Goal: Information Seeking & Learning: Find specific fact

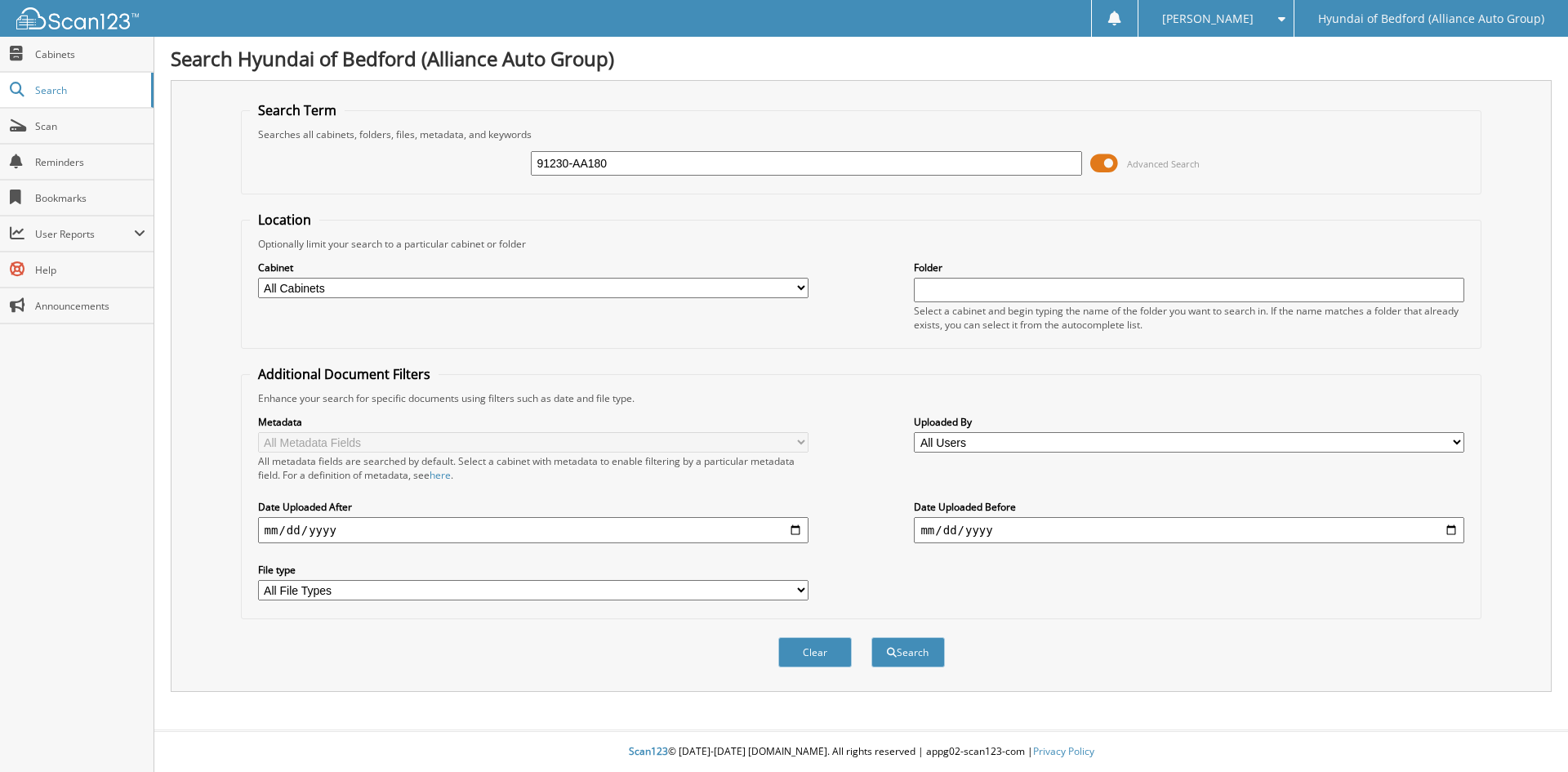
type input "91230-AA180"
drag, startPoint x: 603, startPoint y: 150, endPoint x: 319, endPoint y: 159, distance: 284.1
click at [319, 159] on div "91230-AA180 Advanced Search" at bounding box center [861, 164] width 1224 height 44
drag, startPoint x: 637, startPoint y: 171, endPoint x: 396, endPoint y: 159, distance: 241.3
click at [393, 160] on div "91230-AA180 Advanced Search" at bounding box center [861, 164] width 1224 height 44
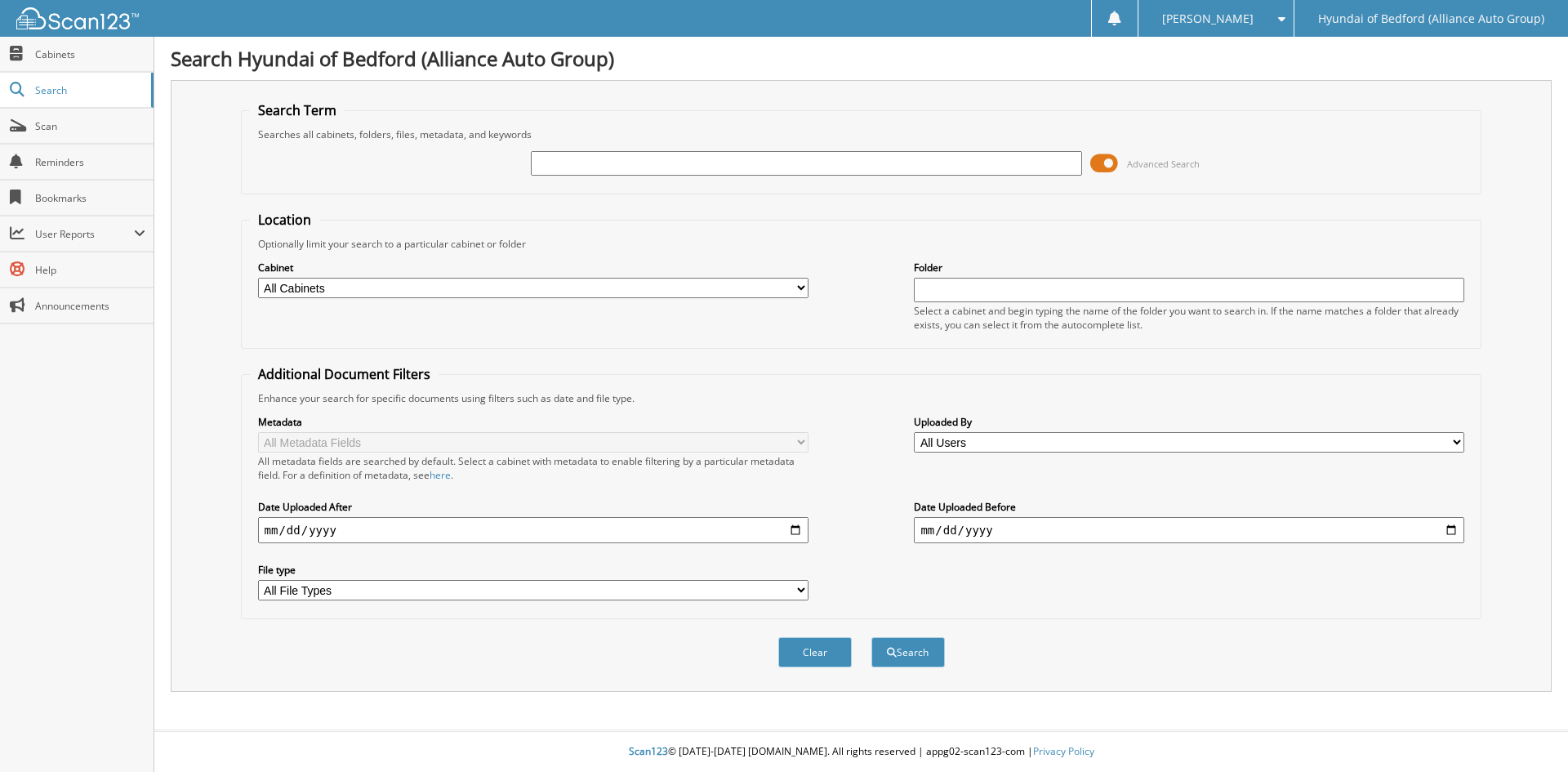
paste input "149529"
type input "149529"
click at [888, 656] on span "submit" at bounding box center [891, 652] width 9 height 9
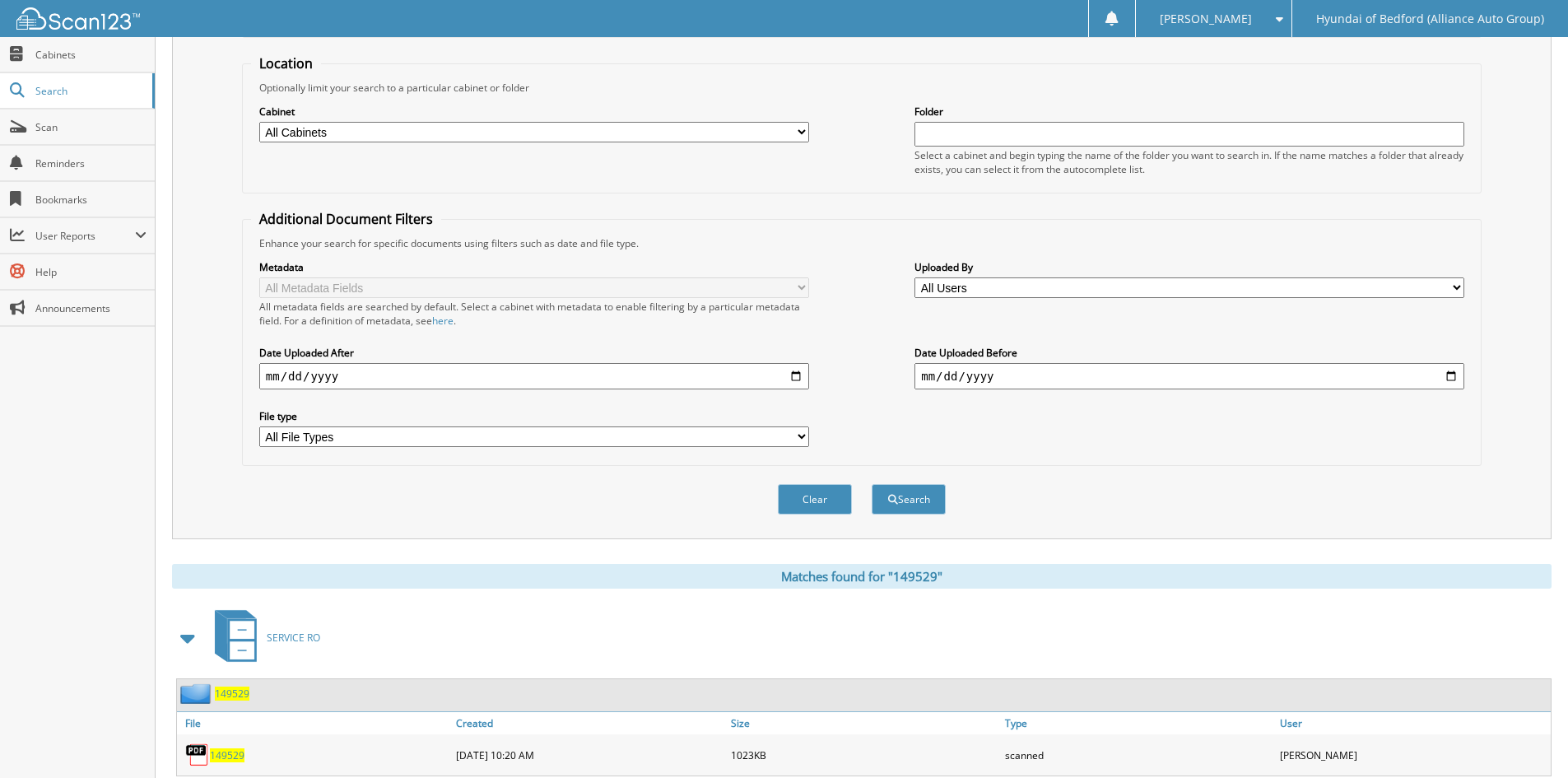
scroll to position [206, 0]
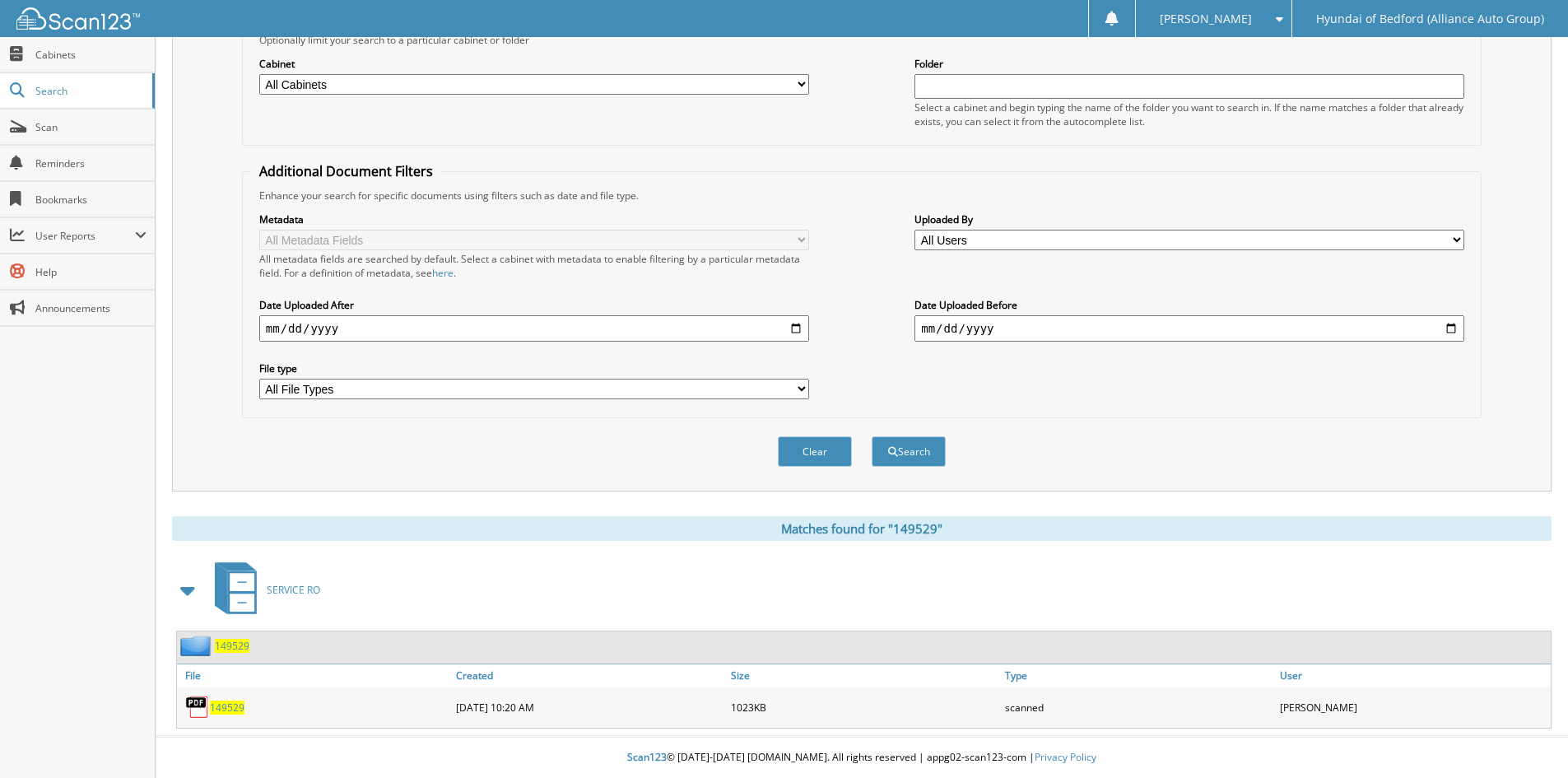
click at [228, 704] on span "149529" at bounding box center [227, 708] width 34 height 14
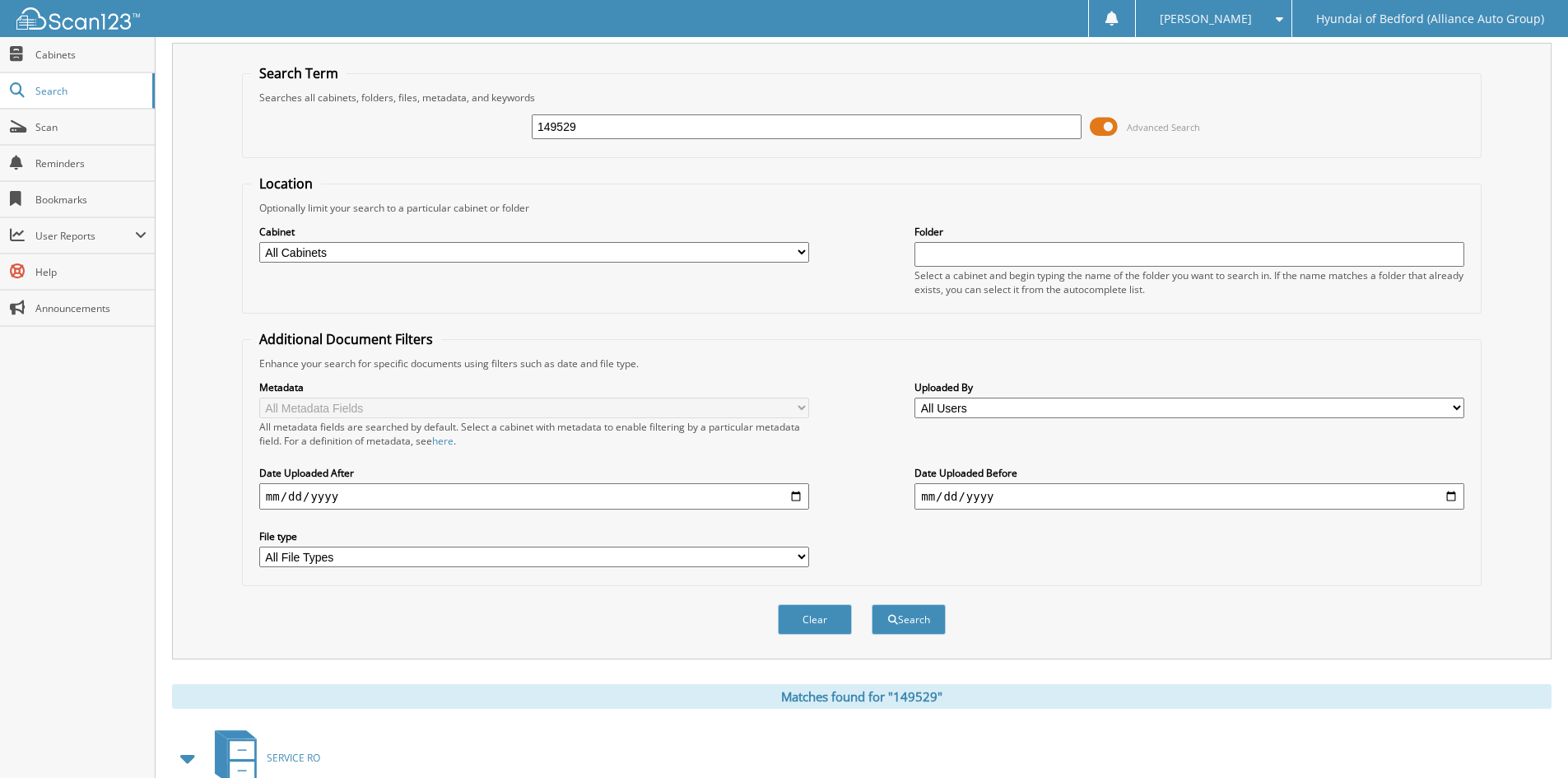
scroll to position [0, 0]
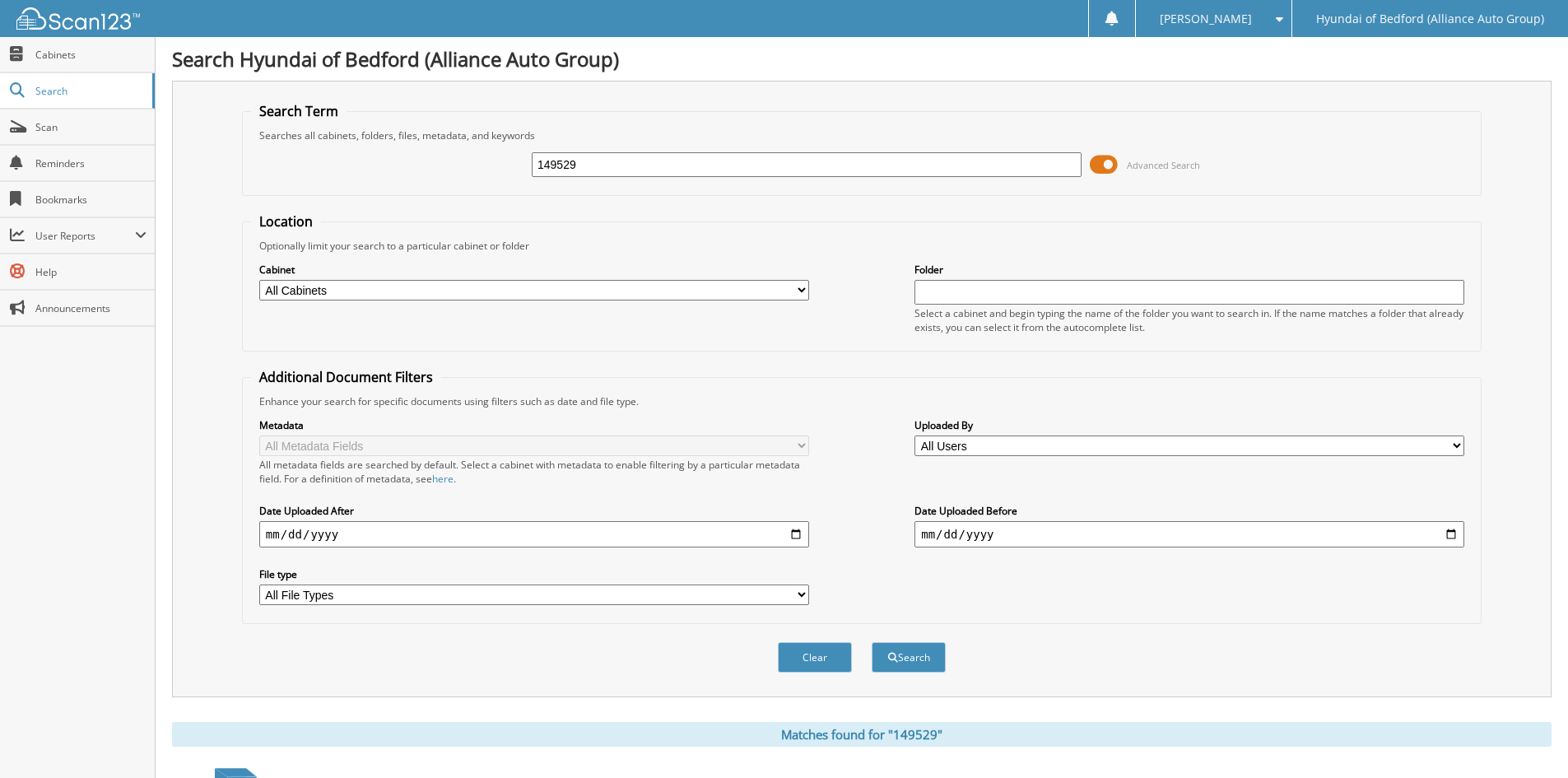
drag, startPoint x: 556, startPoint y: 167, endPoint x: 464, endPoint y: 168, distance: 92.0
click at [464, 168] on div "149529 Advanced Search" at bounding box center [861, 165] width 1222 height 45
paste input "8"
type input "149528"
click at [889, 659] on span "submit" at bounding box center [892, 657] width 9 height 9
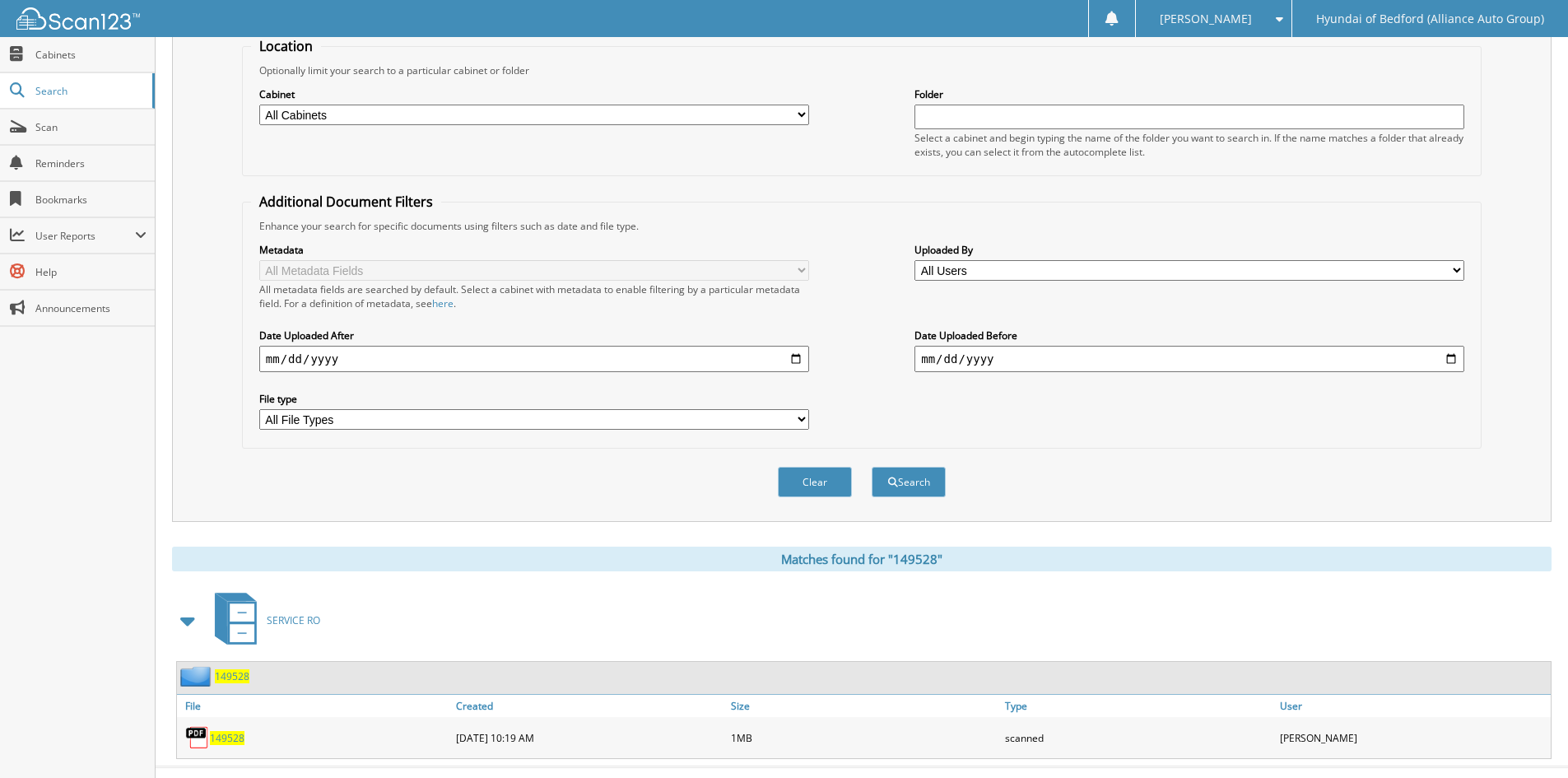
scroll to position [206, 0]
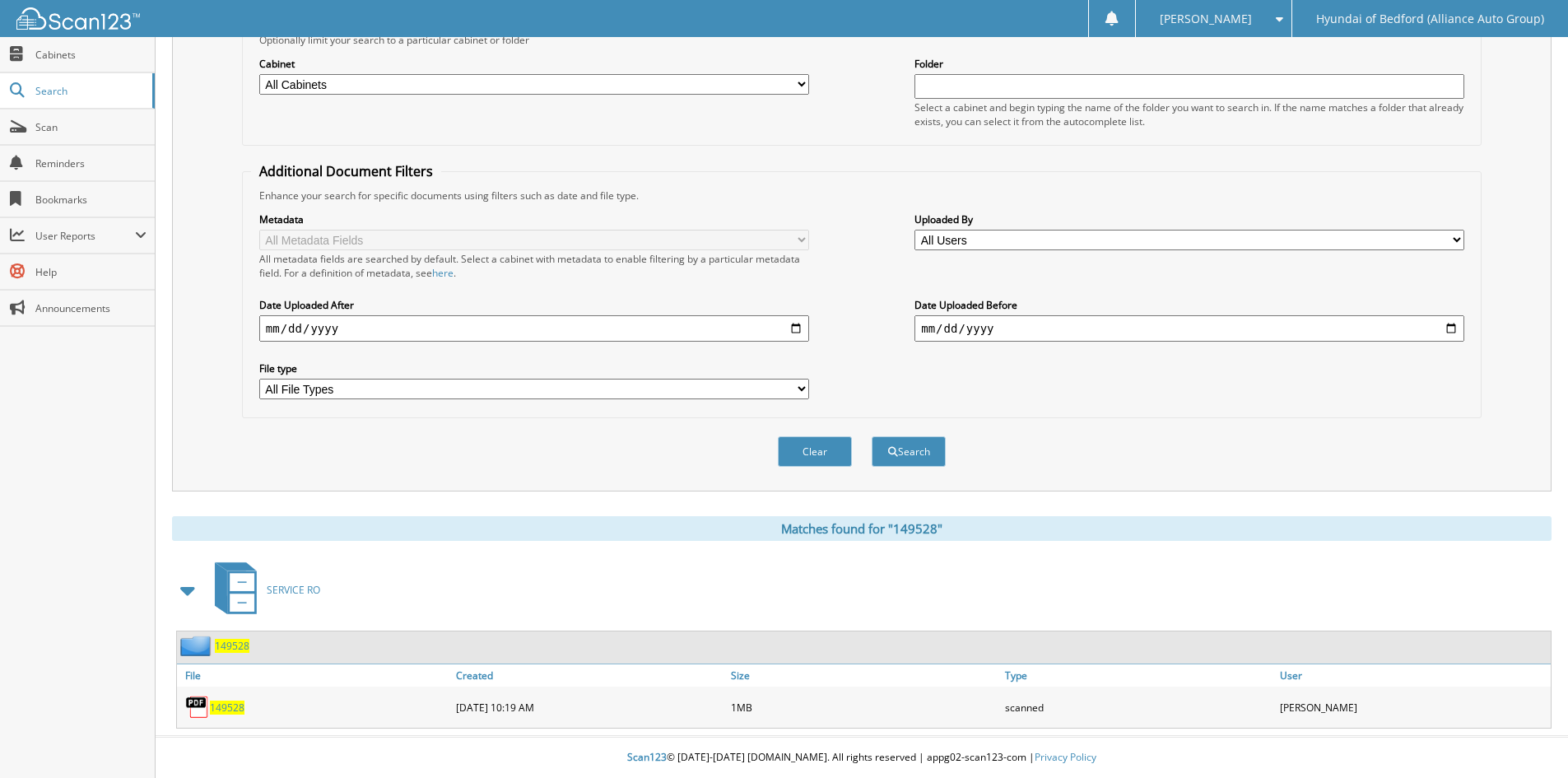
click at [224, 709] on span "149528" at bounding box center [227, 708] width 34 height 14
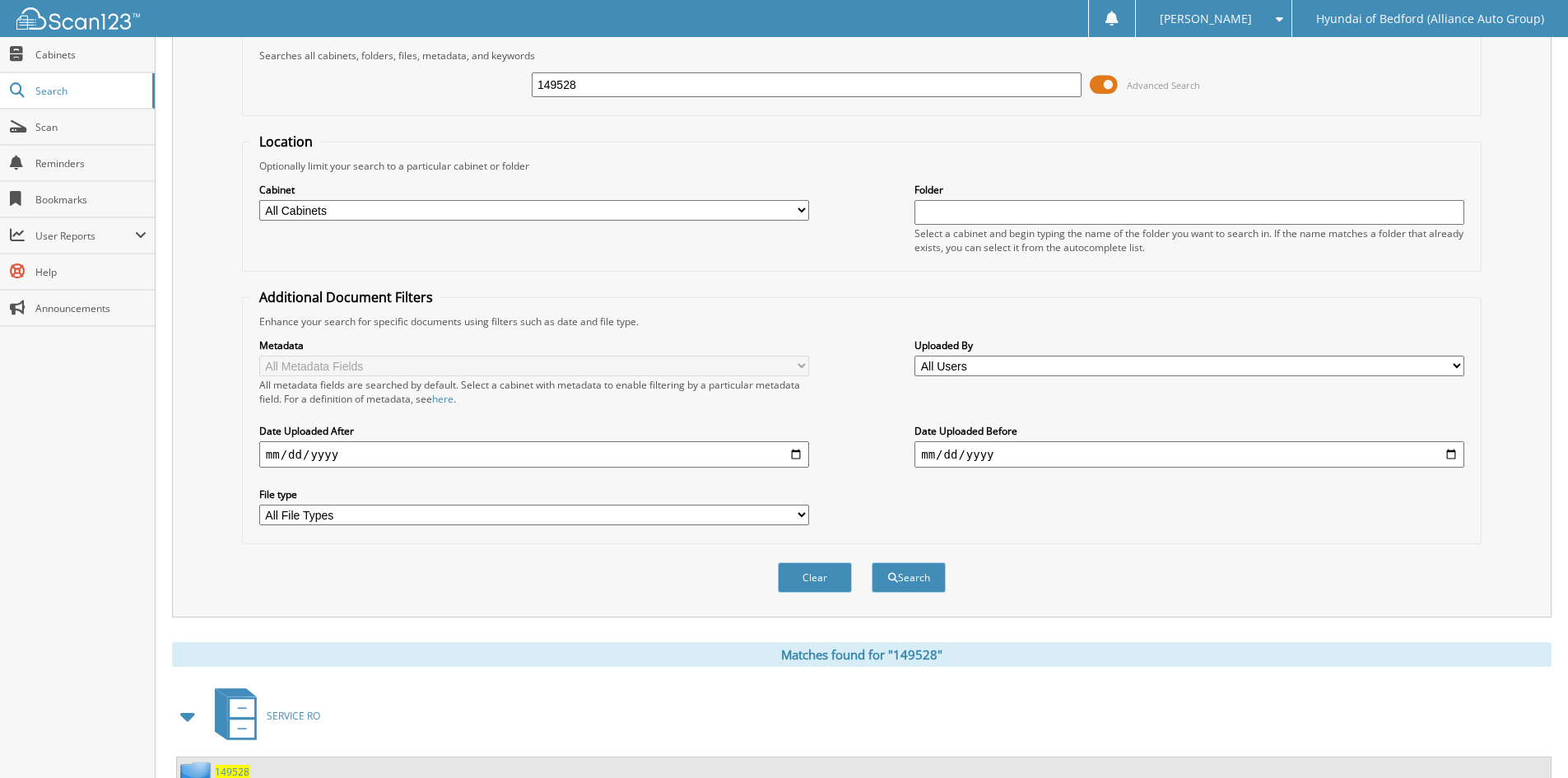
scroll to position [0, 0]
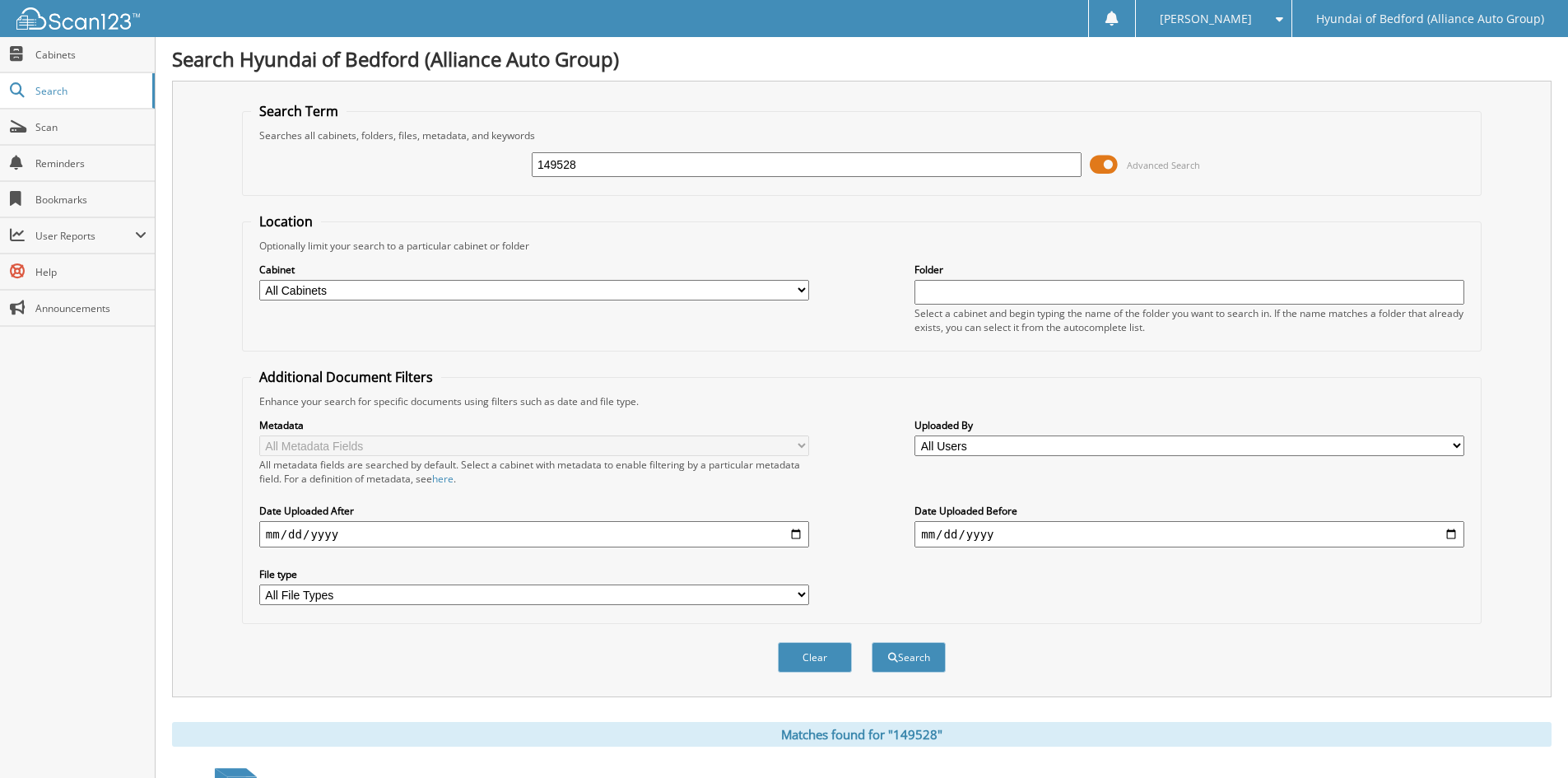
drag, startPoint x: 565, startPoint y: 166, endPoint x: 506, endPoint y: 162, distance: 59.1
click at [483, 167] on div "149528 Advanced Search" at bounding box center [861, 165] width 1222 height 45
paste input "6"
type input "149526"
click at [904, 666] on button "Search" at bounding box center [909, 657] width 74 height 30
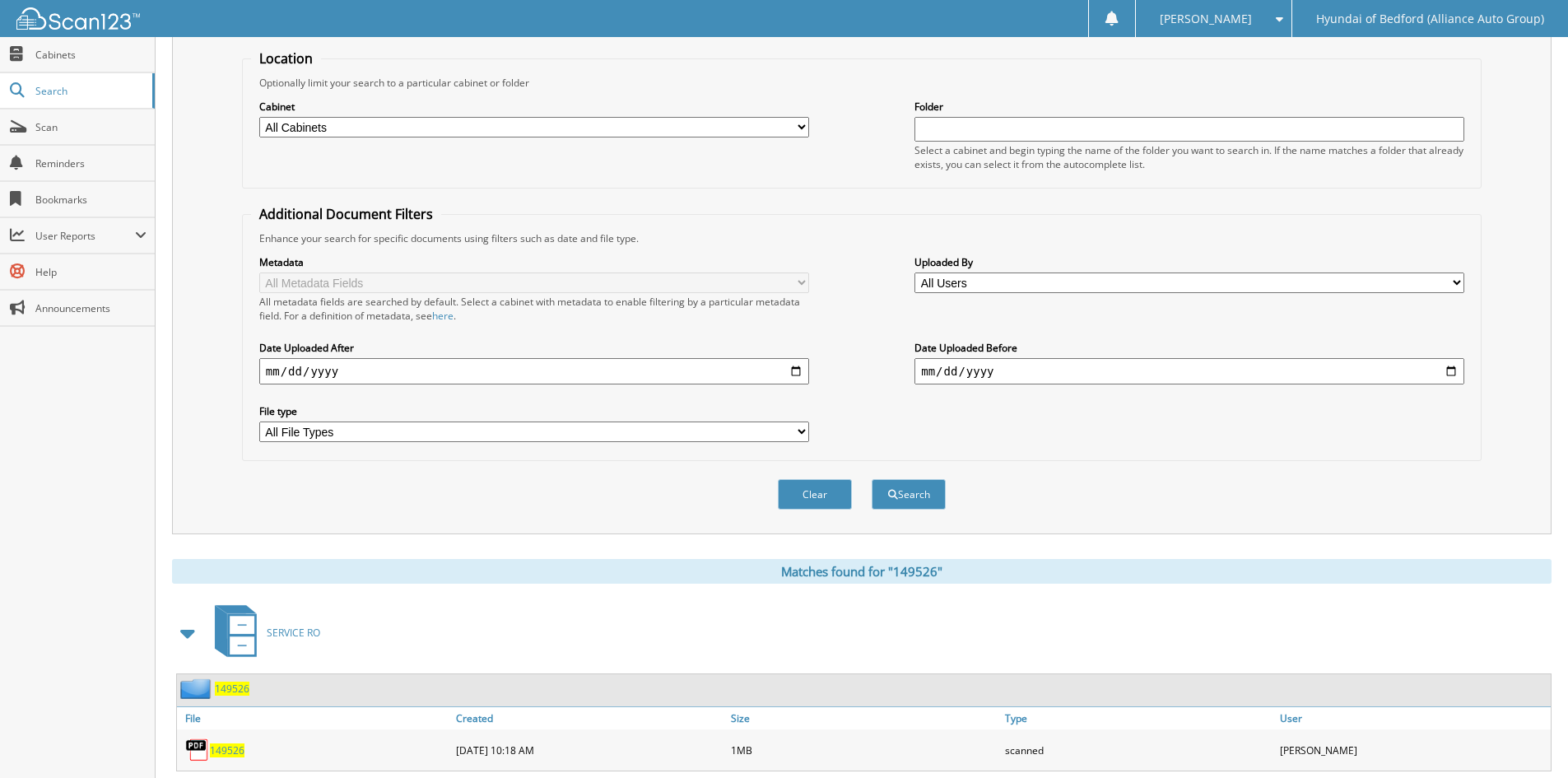
scroll to position [206, 0]
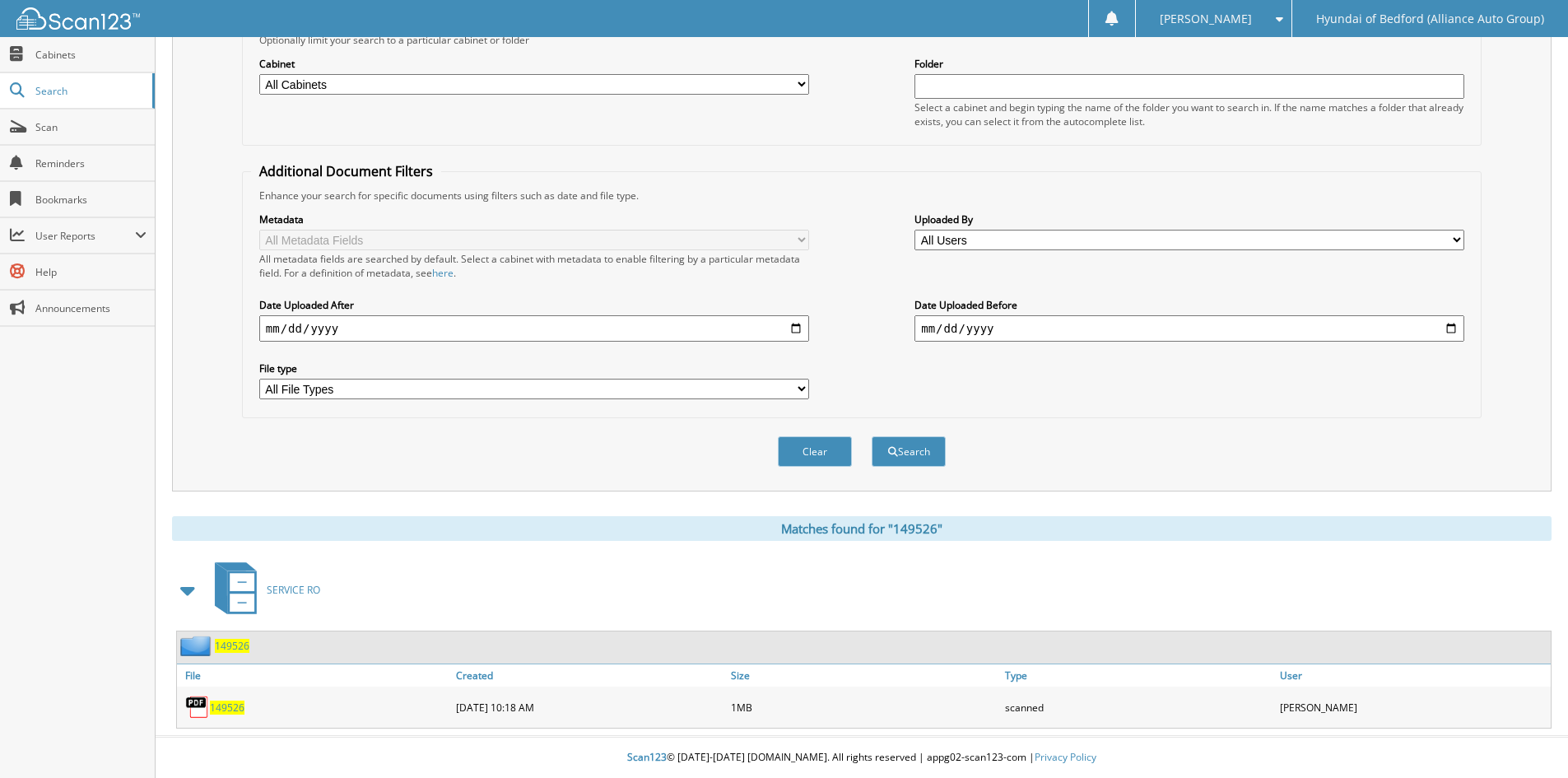
click at [219, 708] on span "149526" at bounding box center [227, 708] width 34 height 14
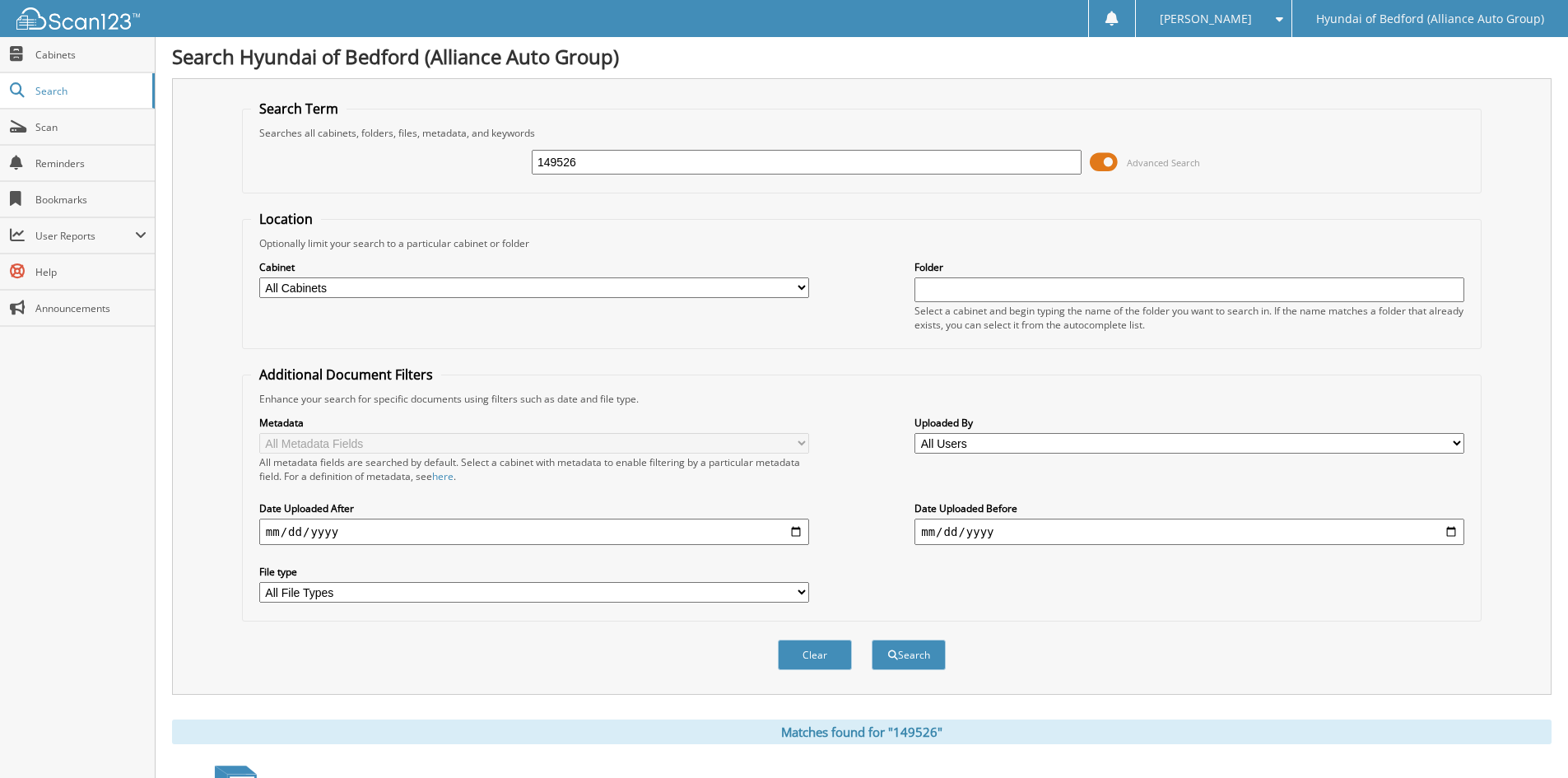
scroll to position [0, 0]
drag, startPoint x: 593, startPoint y: 162, endPoint x: 468, endPoint y: 164, distance: 125.0
click at [468, 164] on div "149526 Advanced Search" at bounding box center [861, 165] width 1222 height 45
paste input "177"
type input "149177"
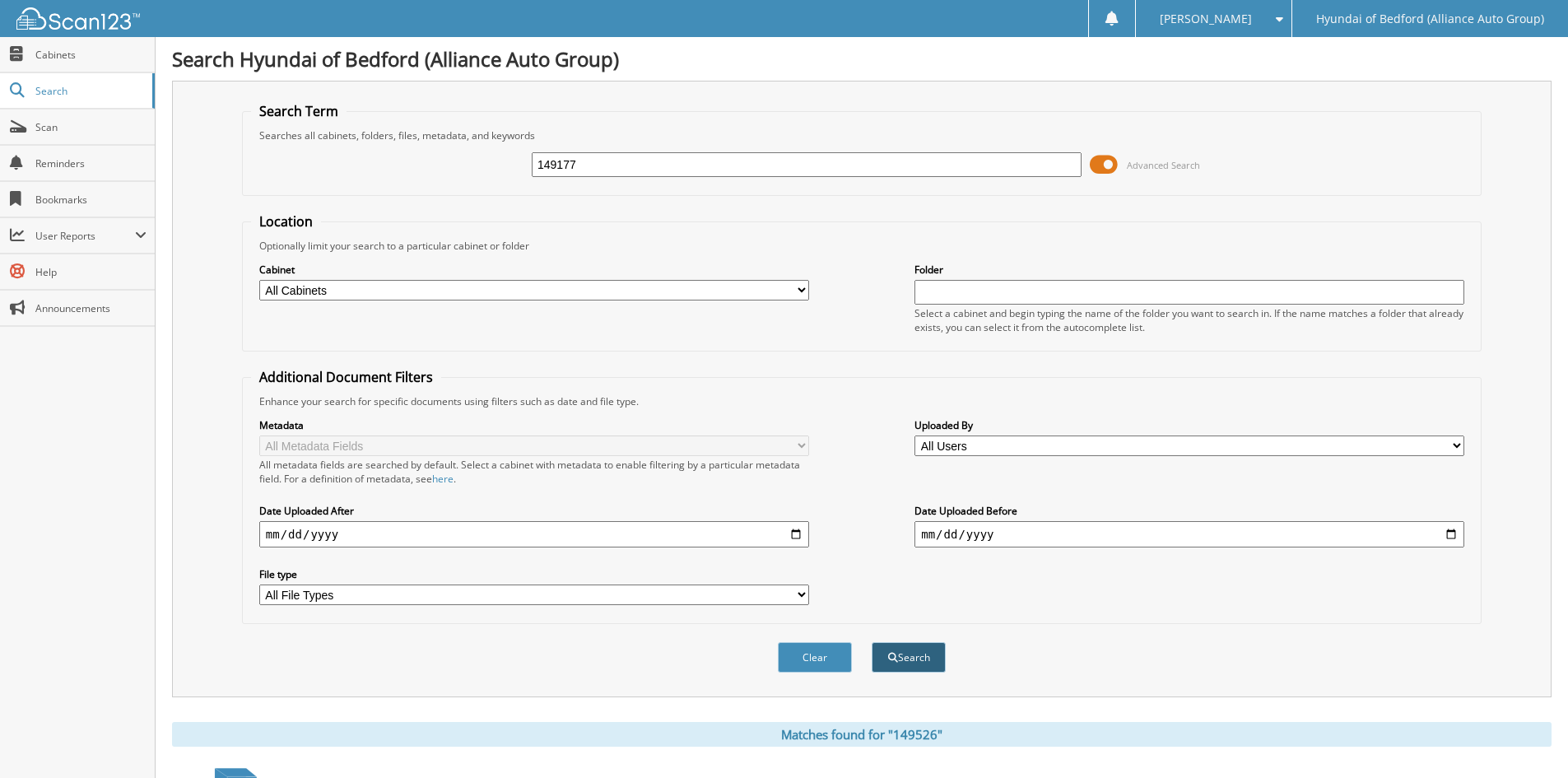
click at [902, 659] on button "Search" at bounding box center [909, 657] width 74 height 30
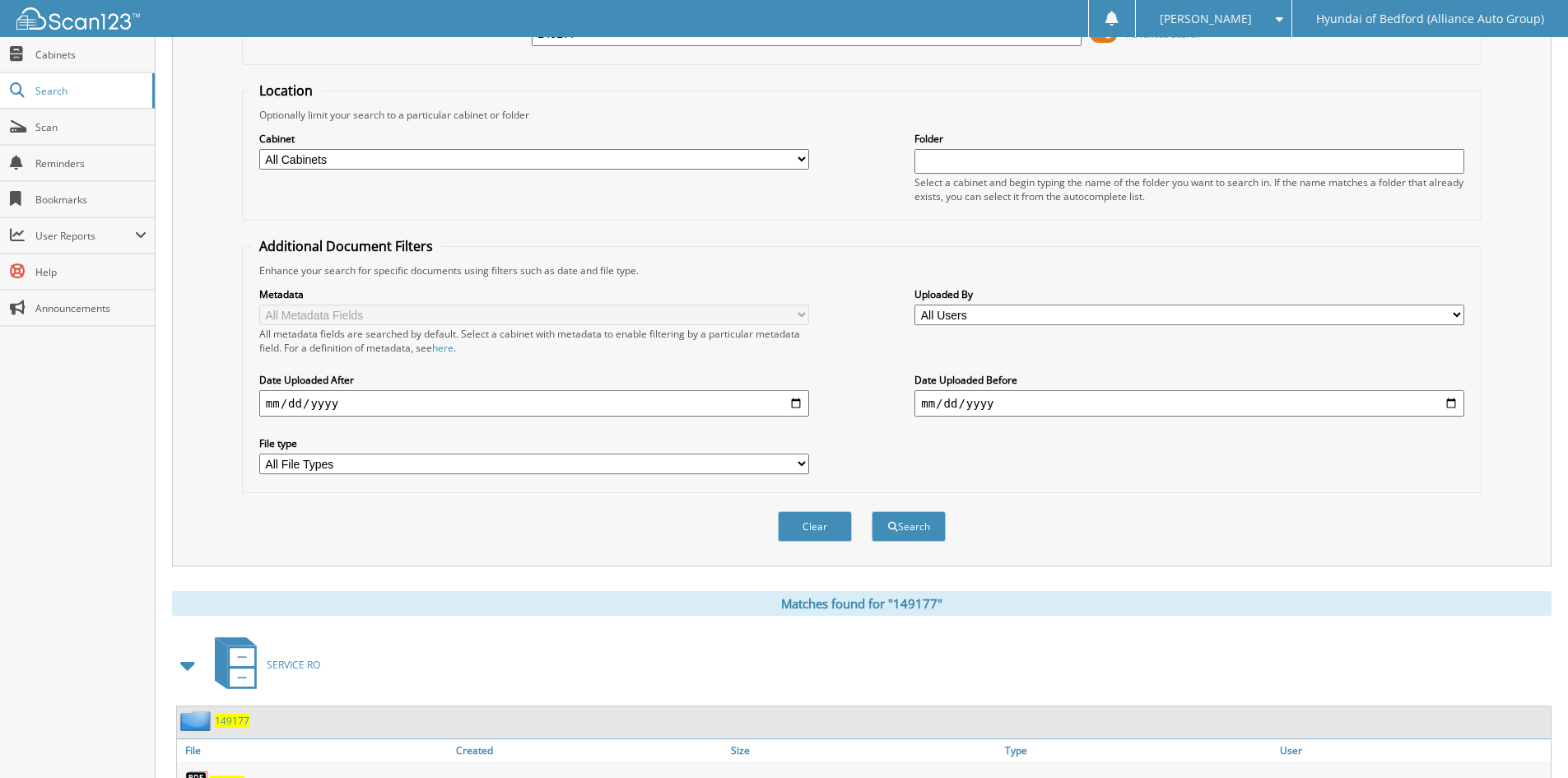
scroll to position [206, 0]
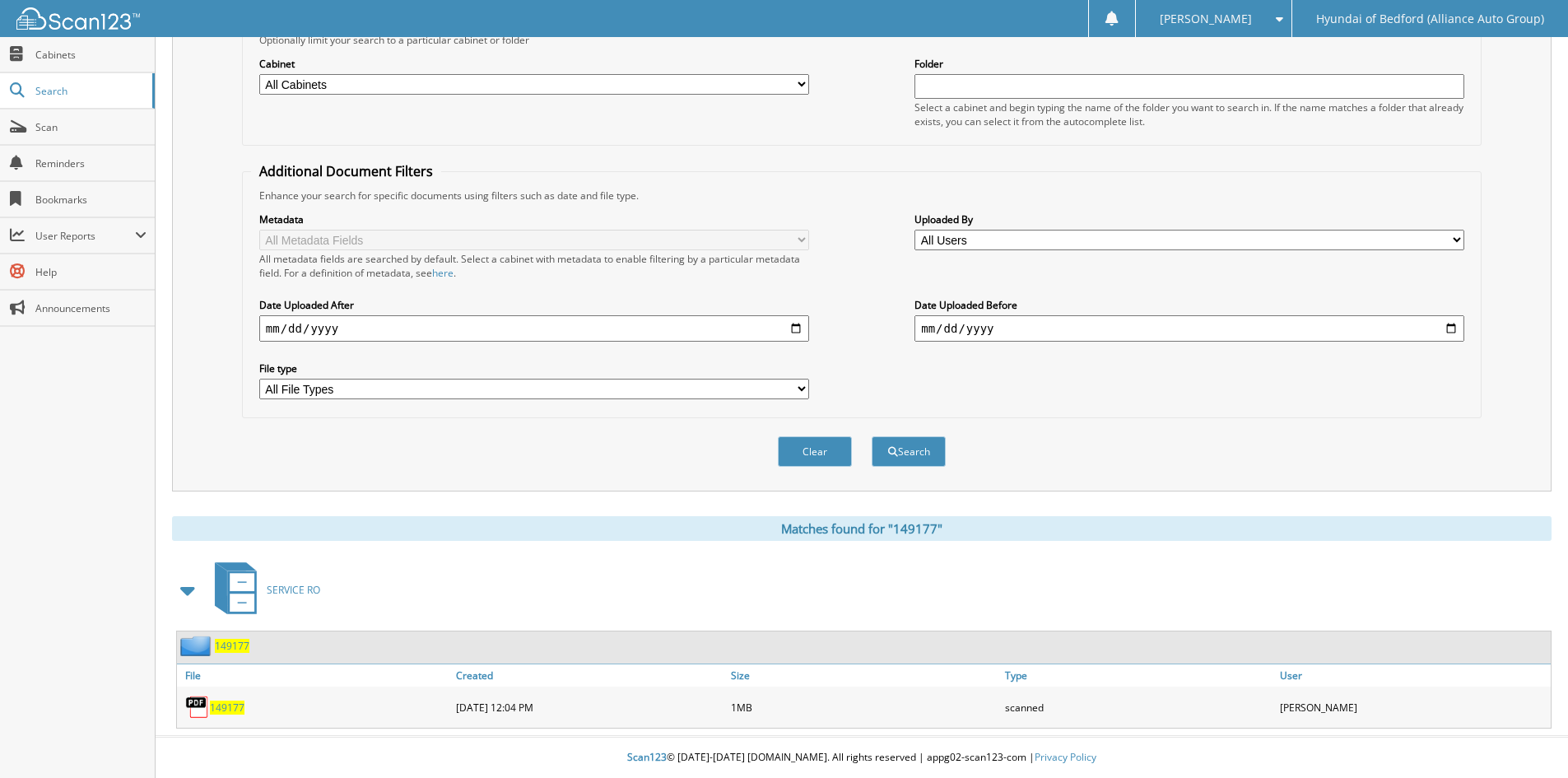
click at [231, 707] on span "149177" at bounding box center [227, 708] width 34 height 14
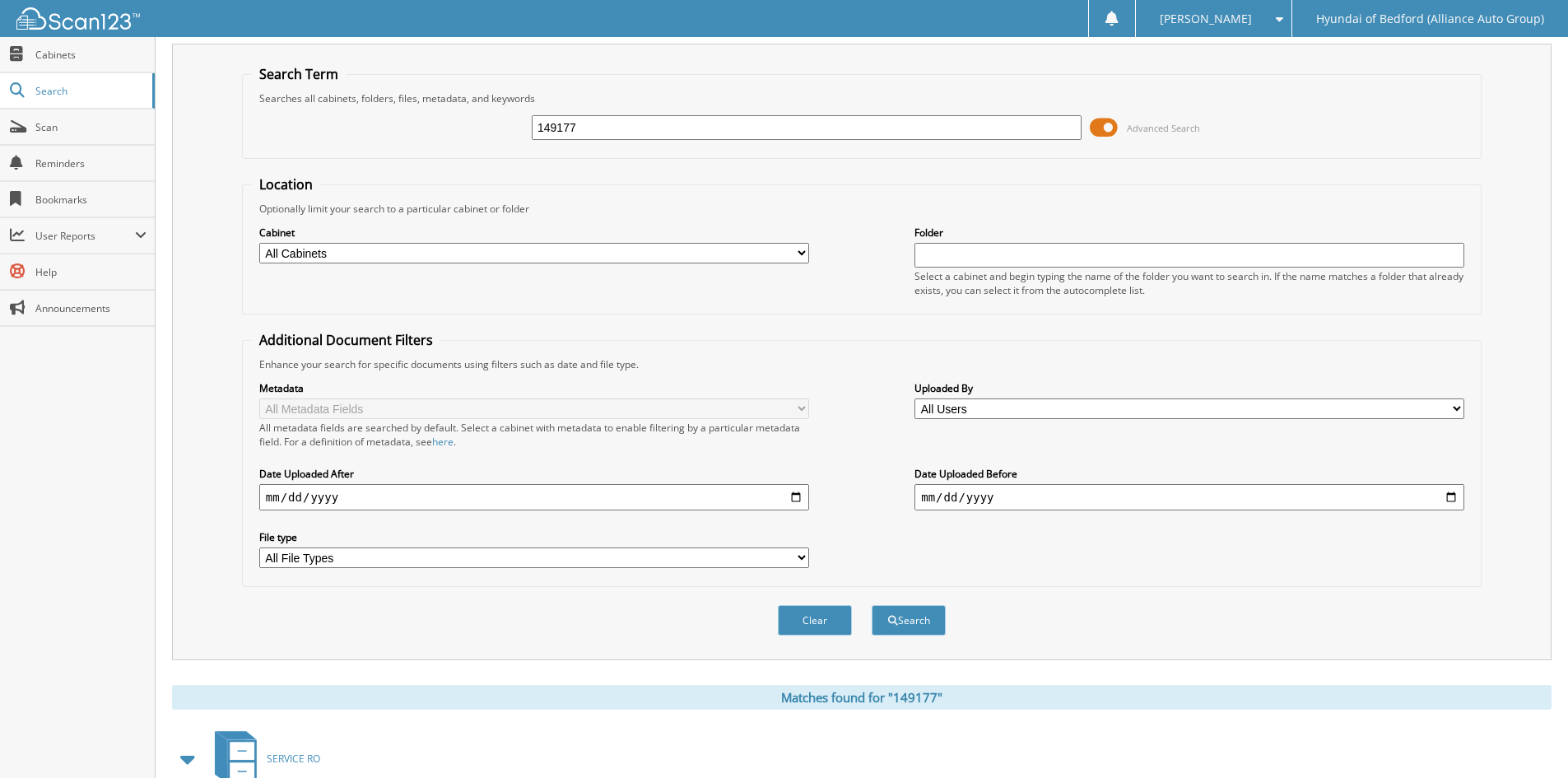
scroll to position [0, 0]
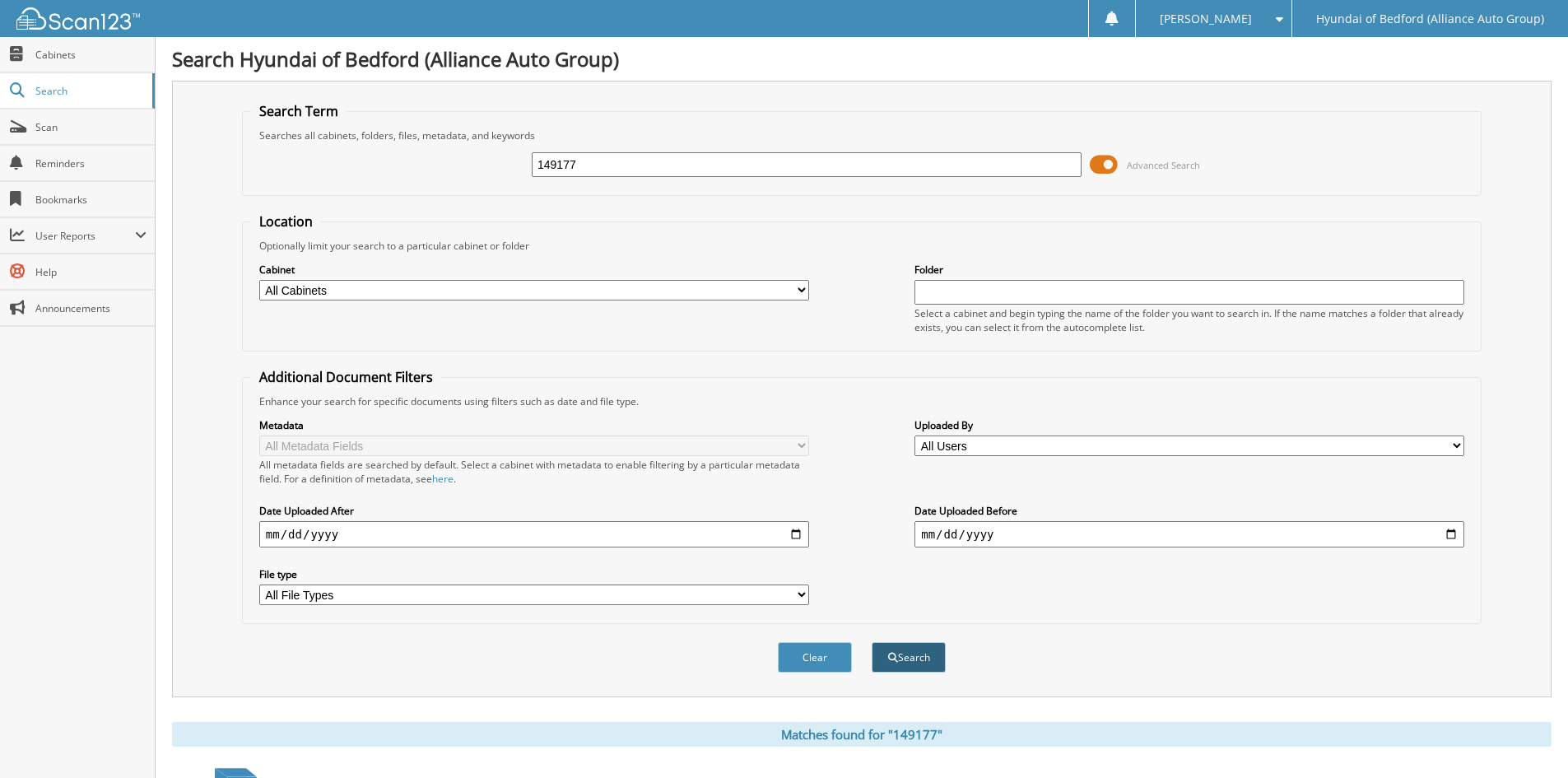
click at [907, 664] on button "Search" at bounding box center [909, 657] width 74 height 30
click at [904, 665] on button "Search" at bounding box center [909, 657] width 74 height 30
drag, startPoint x: 591, startPoint y: 164, endPoint x: 470, endPoint y: 161, distance: 121.0
click at [470, 161] on div "149177 Advanced Search" at bounding box center [861, 165] width 1222 height 45
paste input "82"
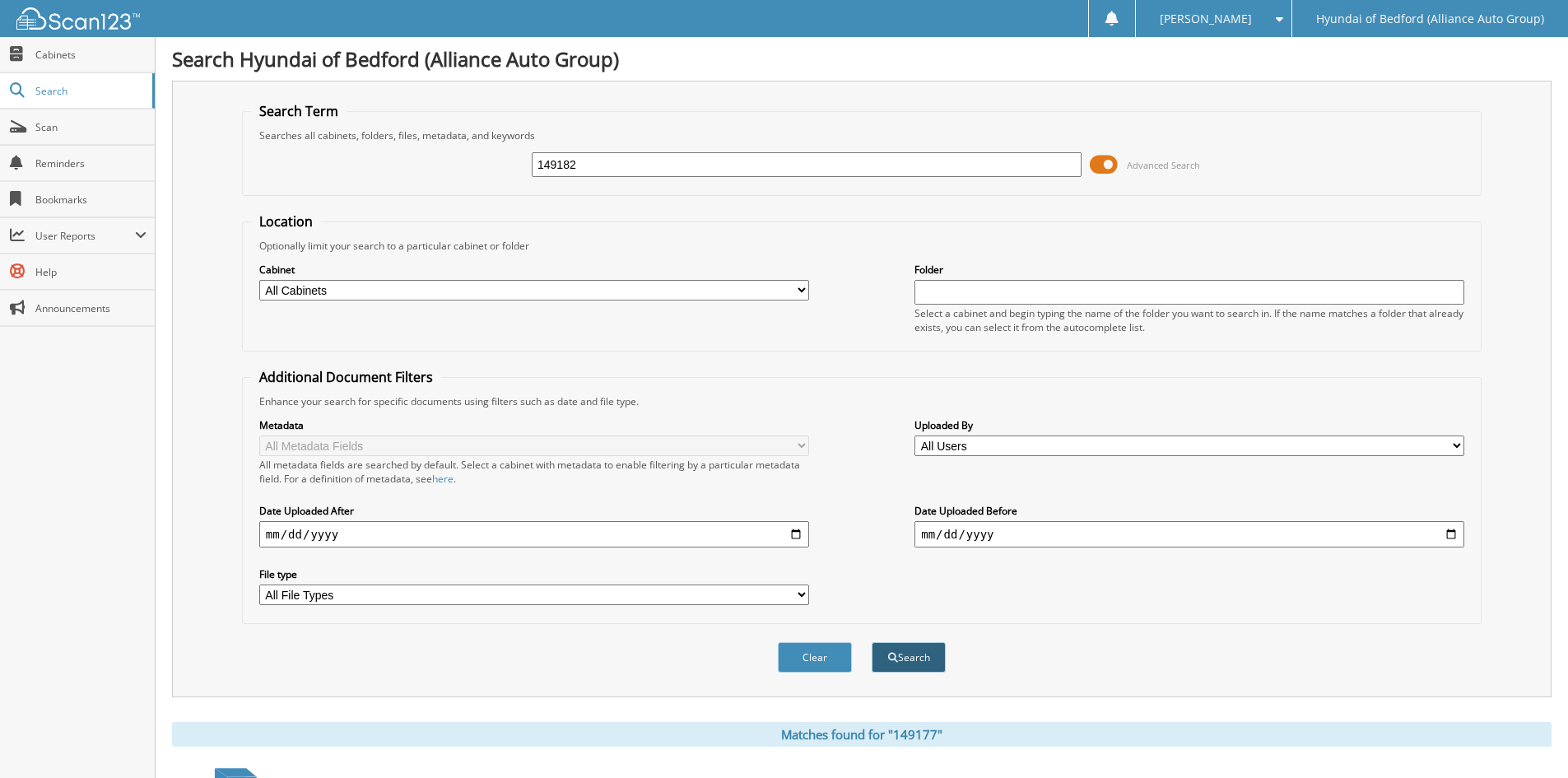
type input "149182"
click at [903, 661] on button "Search" at bounding box center [909, 657] width 74 height 30
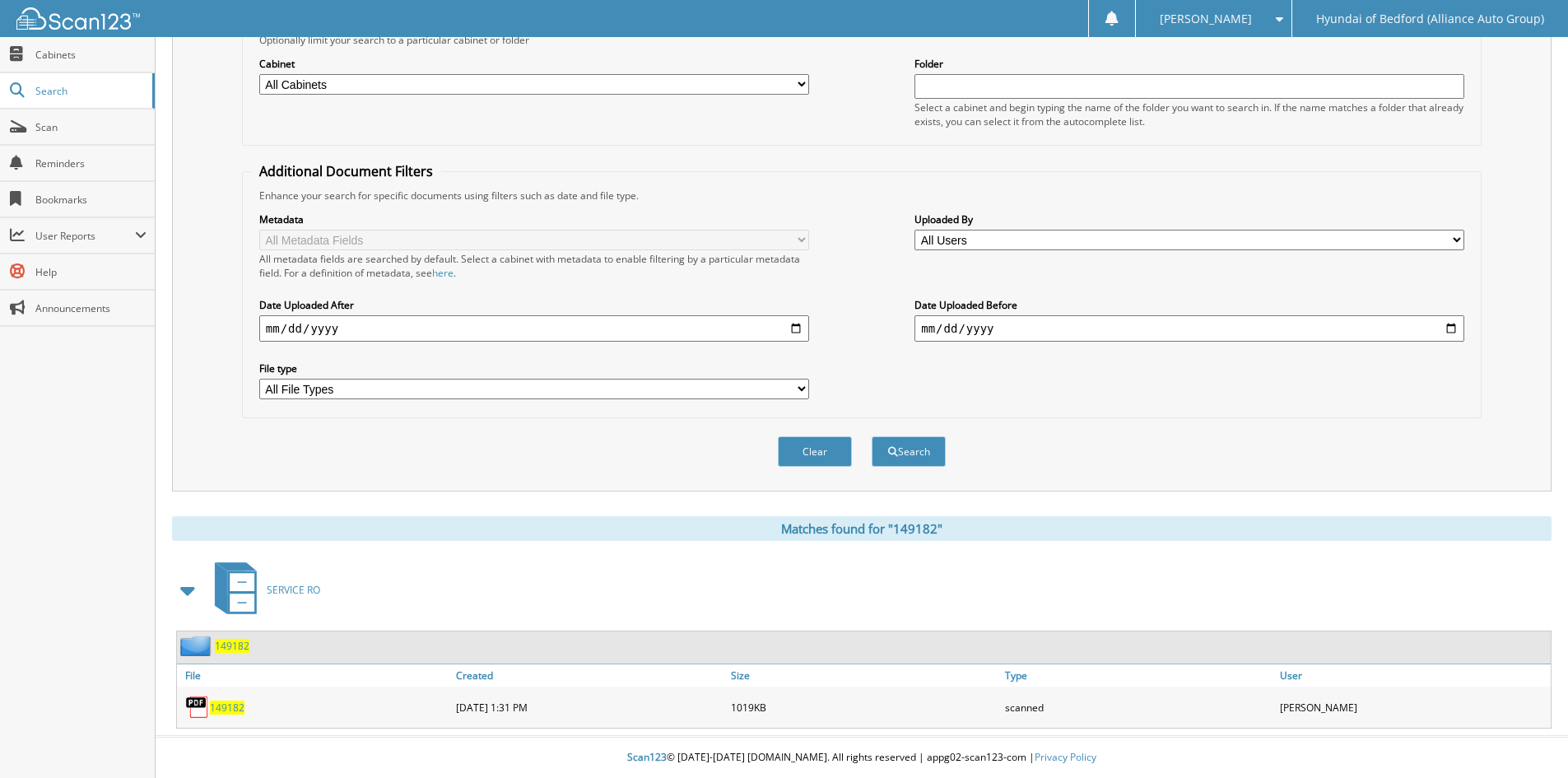
click at [236, 706] on span "149182" at bounding box center [227, 708] width 34 height 14
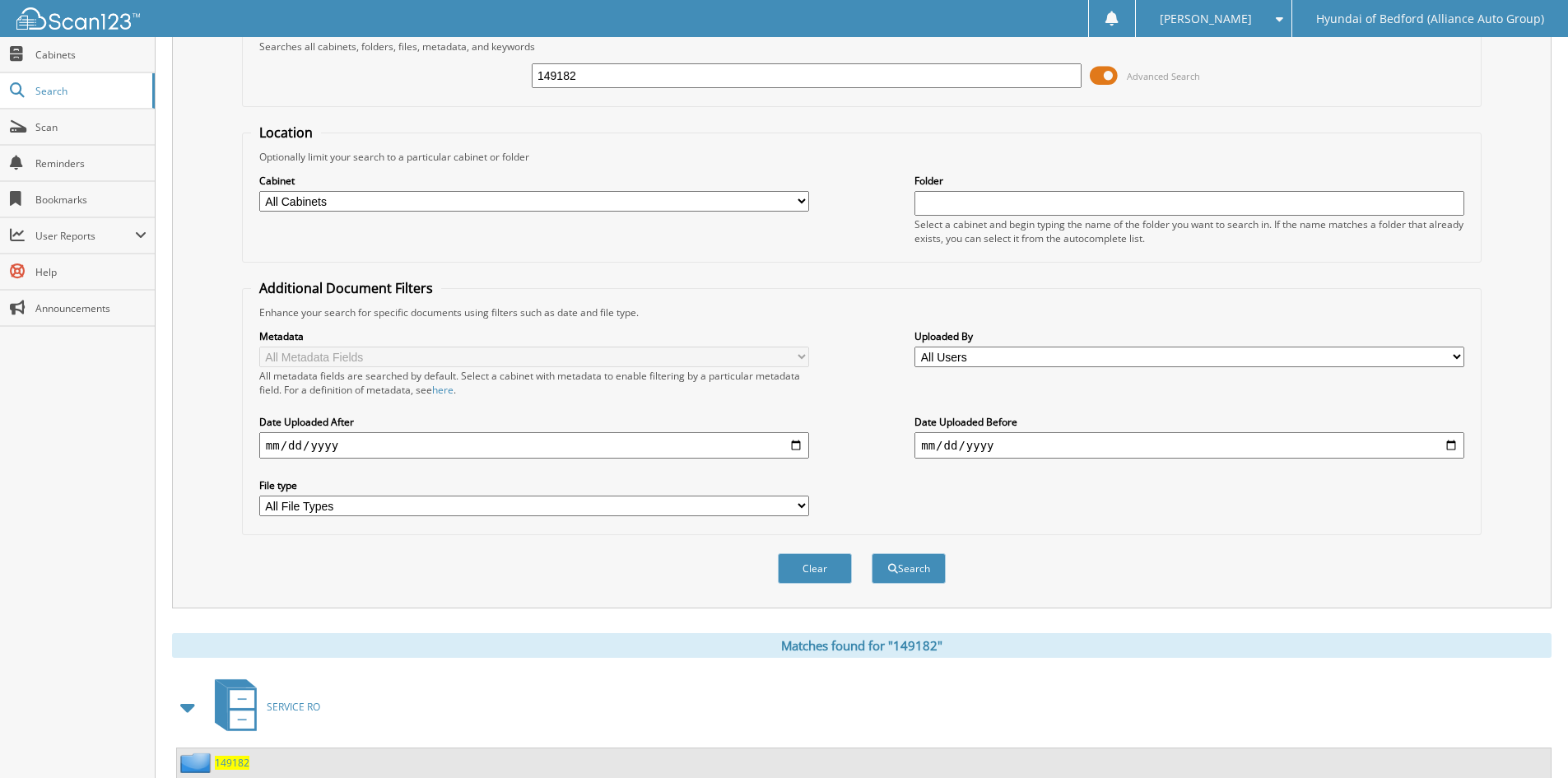
scroll to position [52, 0]
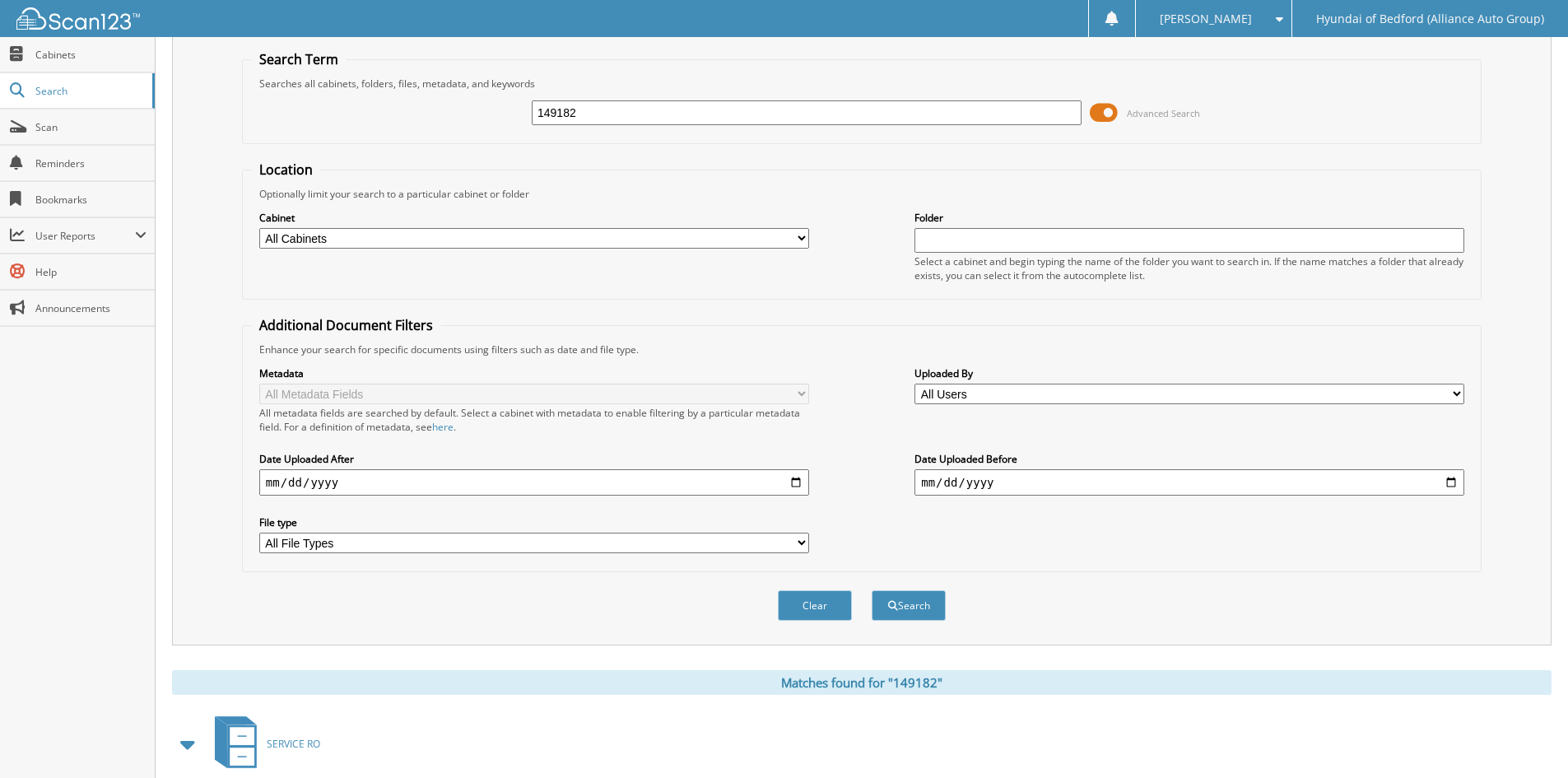
drag, startPoint x: 629, startPoint y: 111, endPoint x: 533, endPoint y: 99, distance: 96.7
click at [478, 96] on div "149182 Advanced Search" at bounding box center [861, 113] width 1222 height 45
paste input "200"
type input "149200"
click at [900, 609] on button "Search" at bounding box center [909, 605] width 74 height 30
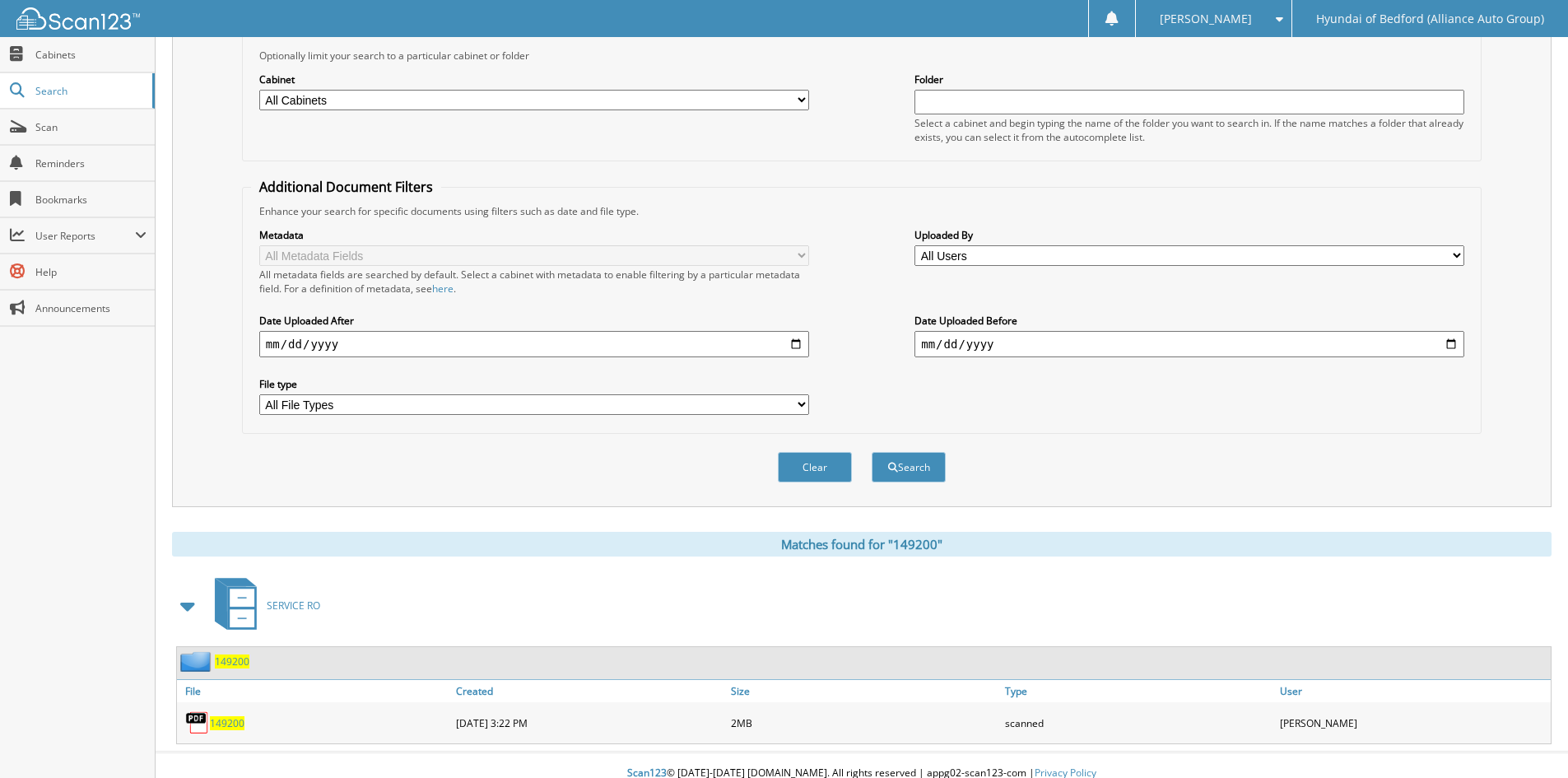
scroll to position [206, 0]
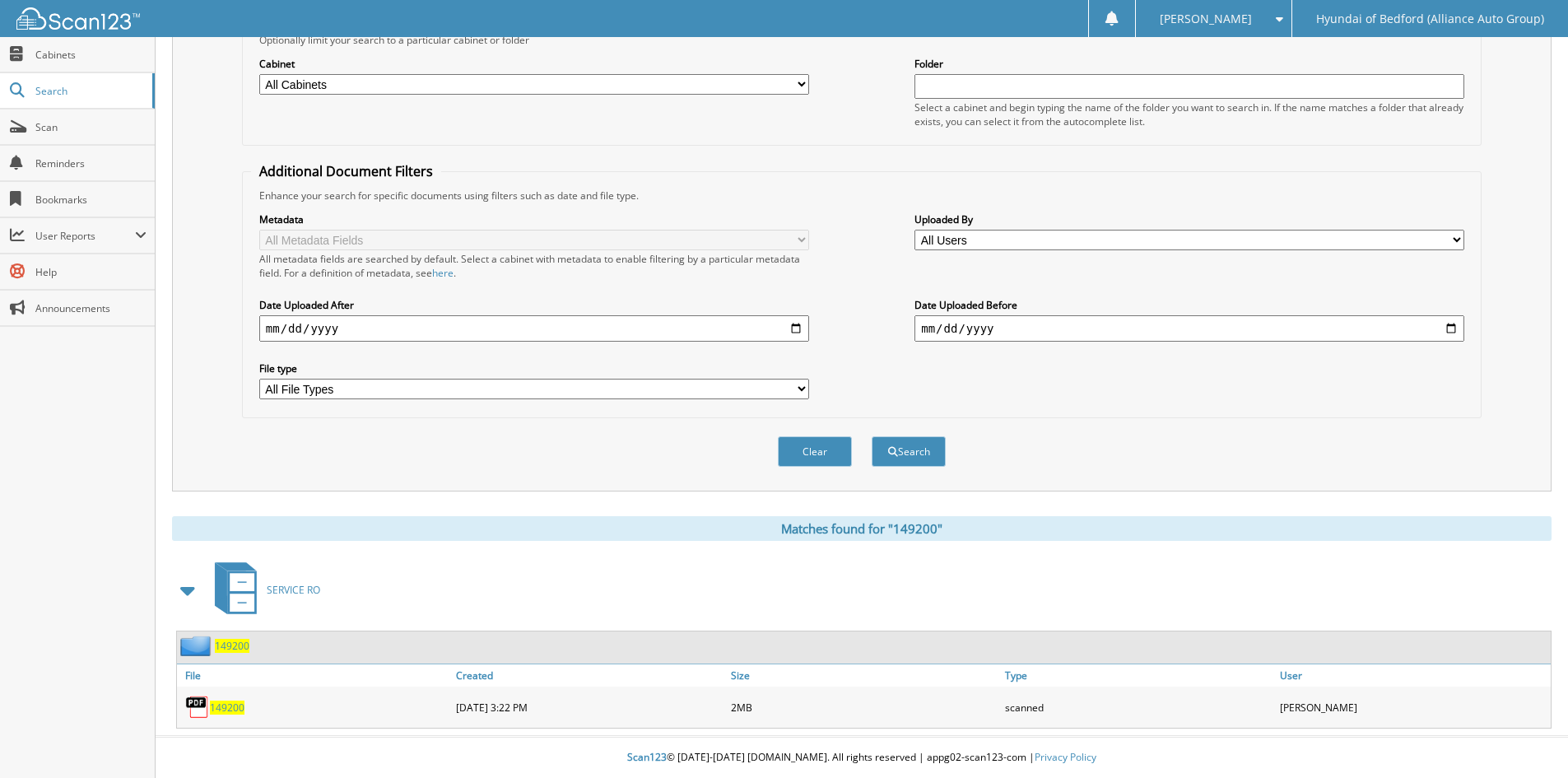
click at [234, 711] on span "149200" at bounding box center [227, 708] width 34 height 14
